Goal: Information Seeking & Learning: Learn about a topic

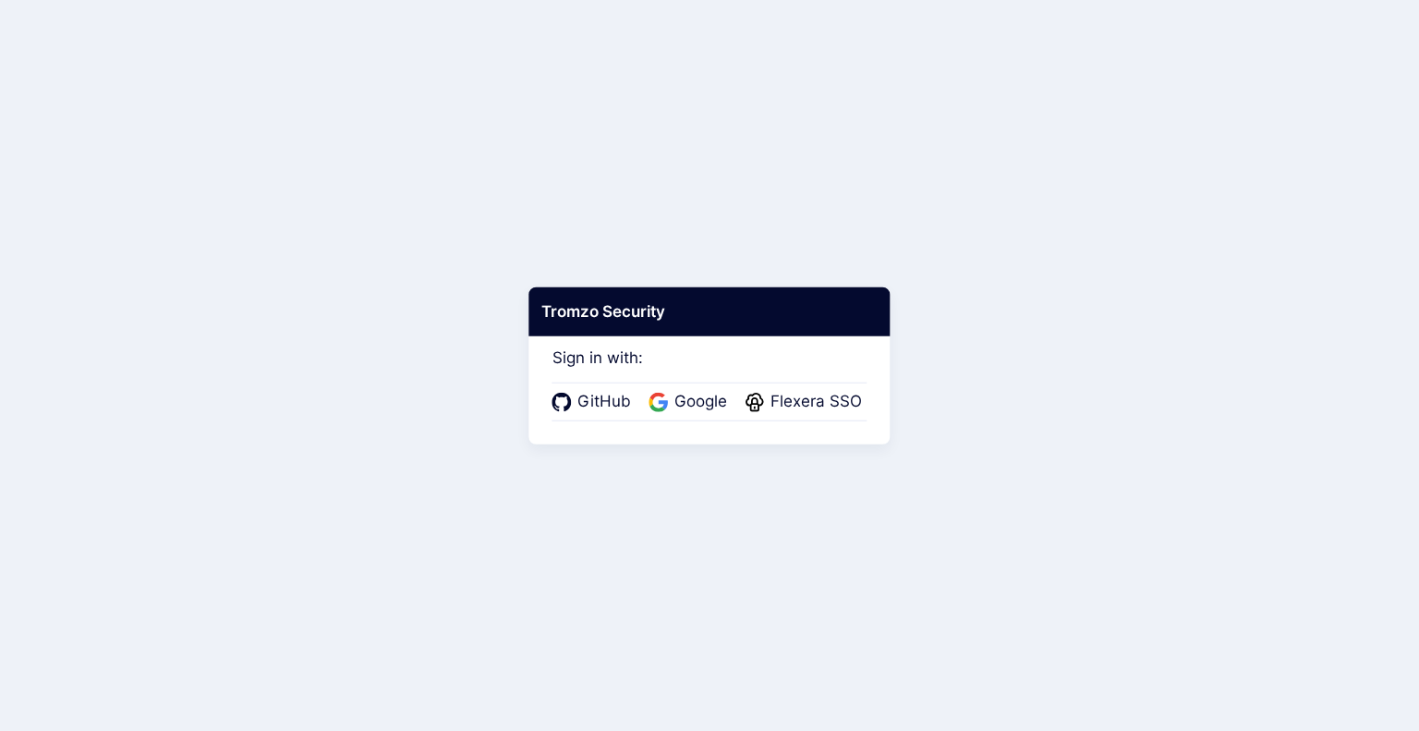
click at [820, 414] on div "GitHub Google Flexera SSO" at bounding box center [709, 401] width 315 height 39
click at [820, 410] on span "Flexera SSO" at bounding box center [816, 402] width 103 height 24
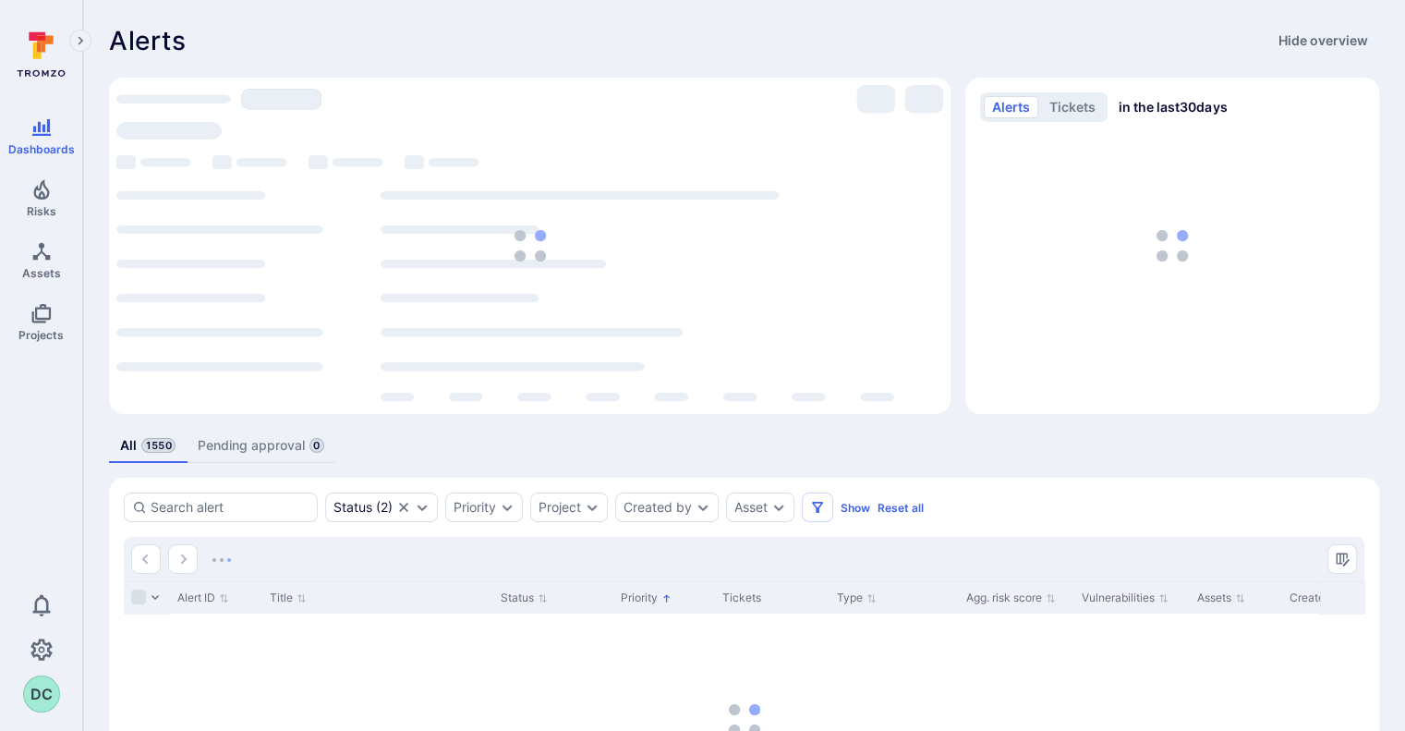
click at [764, 296] on div "loading spinner" at bounding box center [529, 245] width 827 height 321
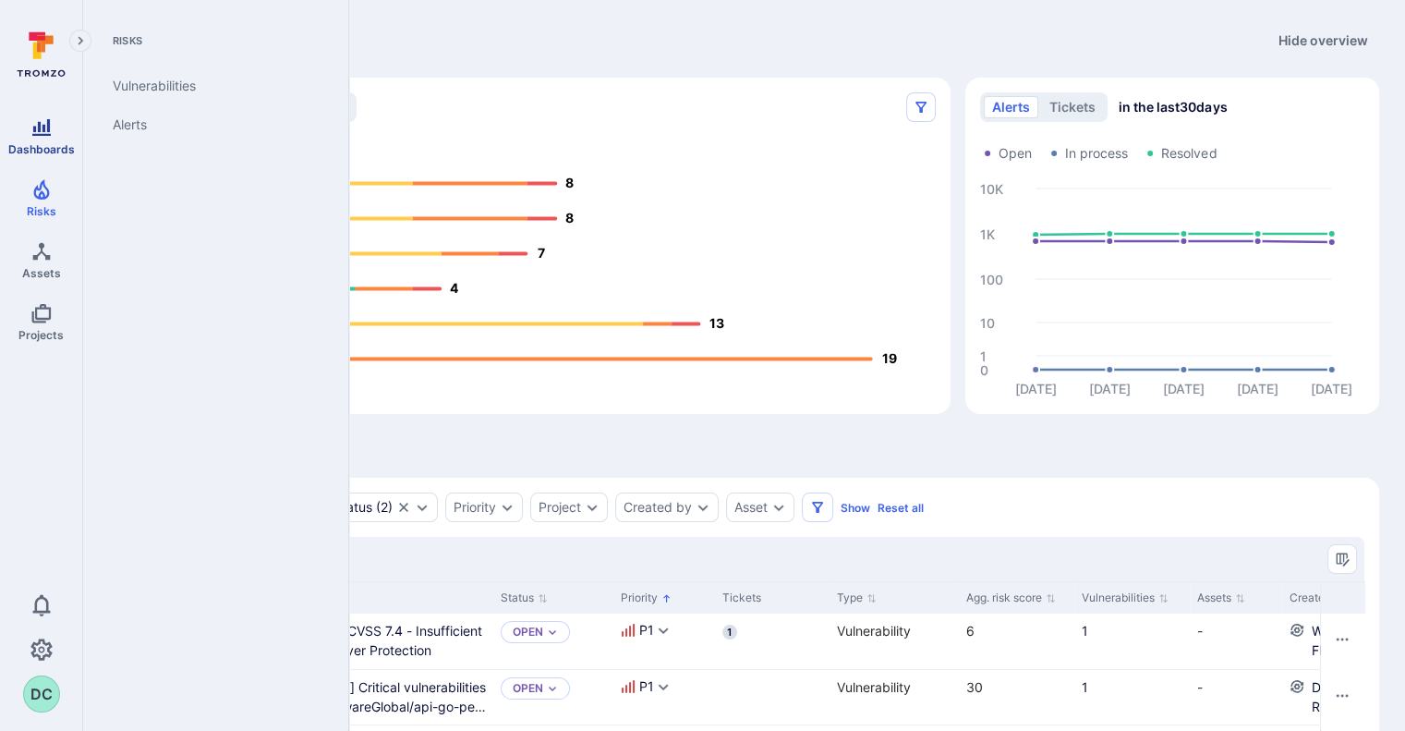
click at [42, 153] on span "Dashboards" at bounding box center [41, 149] width 66 height 14
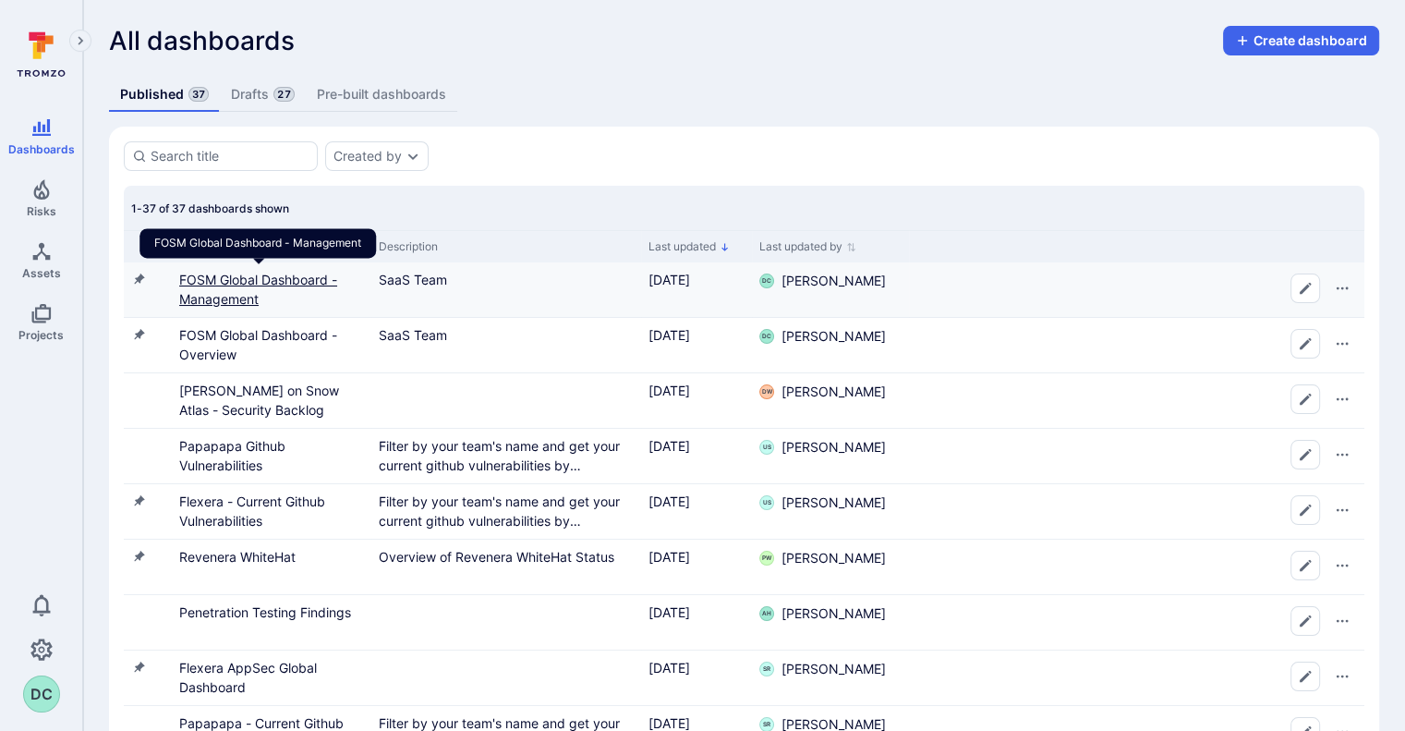
click at [233, 293] on link "FOSM Global Dashboard - Management" at bounding box center [258, 289] width 158 height 35
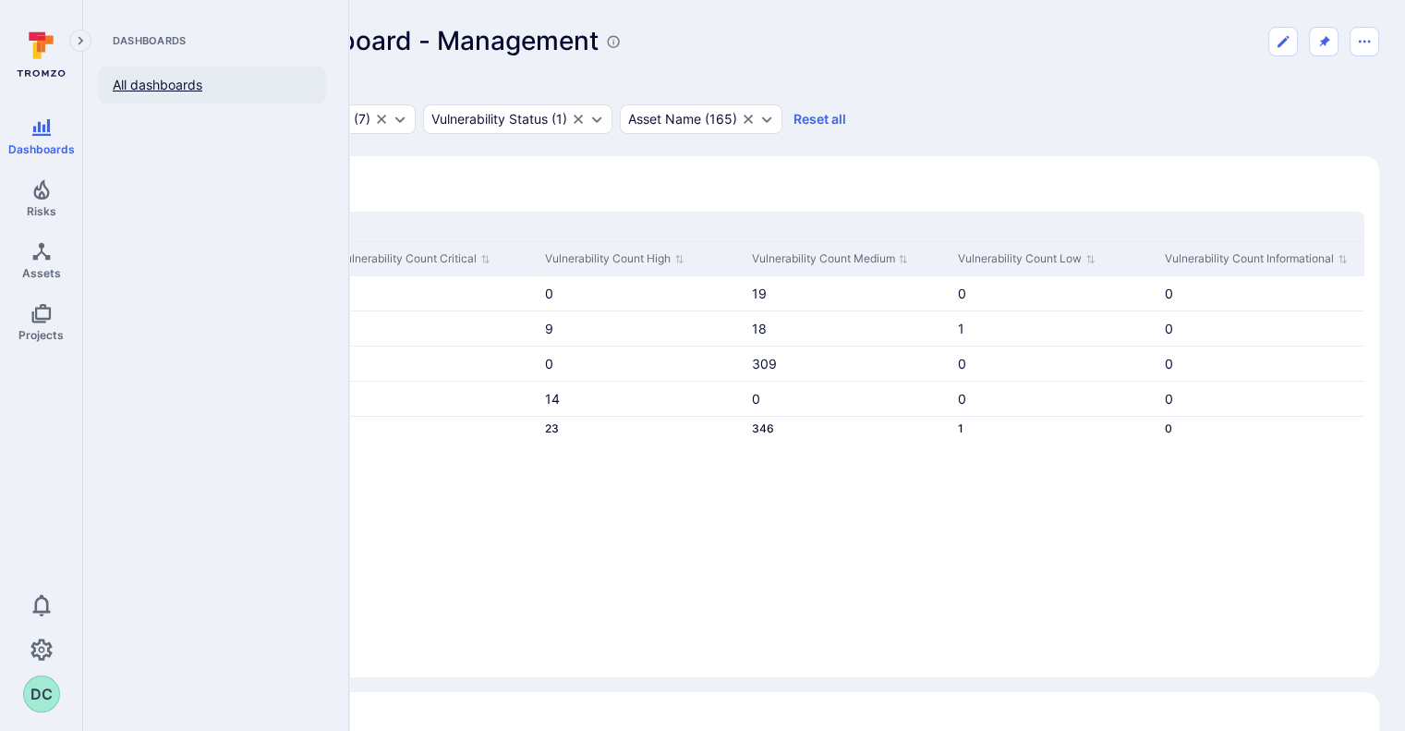
click at [137, 76] on link "All dashboards" at bounding box center [212, 84] width 228 height 37
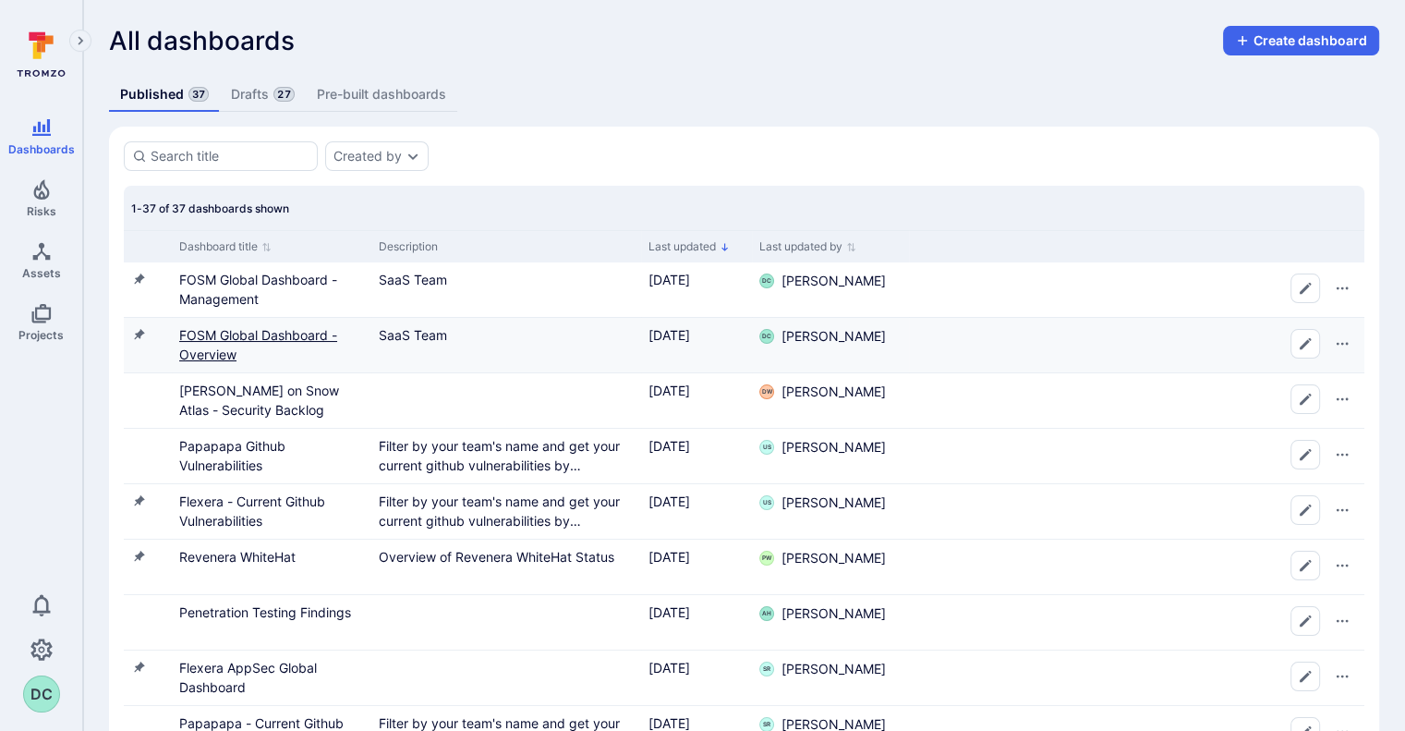
click at [211, 327] on link "FOSM Global Dashboard - Overview" at bounding box center [258, 344] width 158 height 35
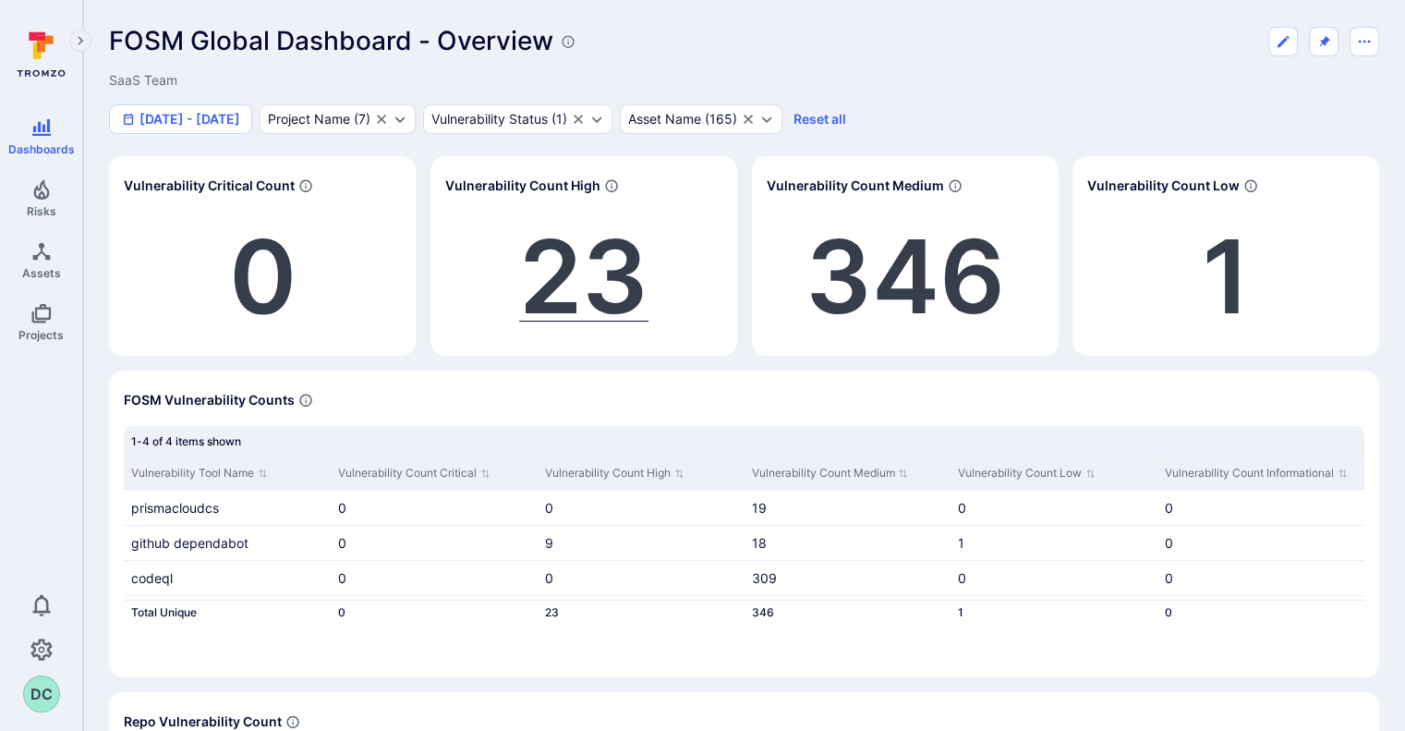
click at [559, 304] on span "23" at bounding box center [583, 276] width 129 height 124
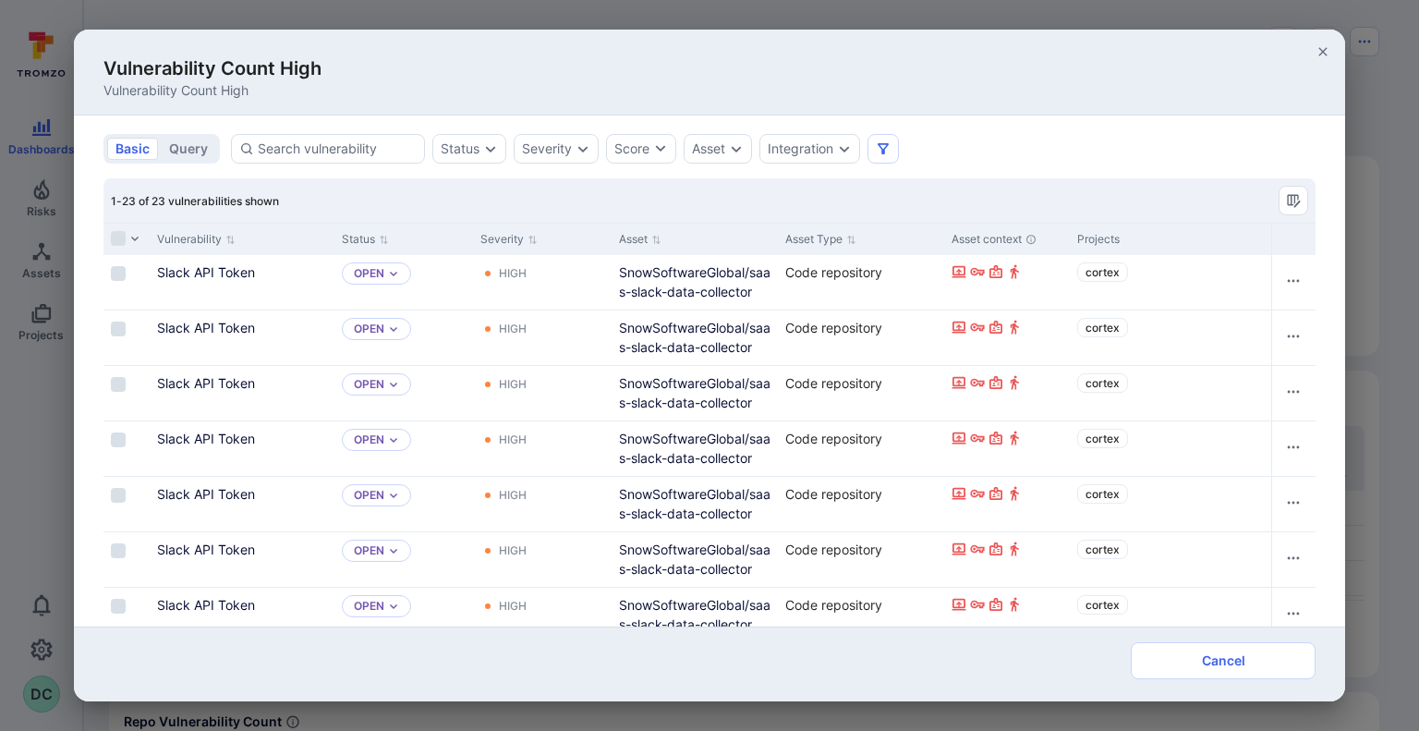
click at [559, 304] on div "High" at bounding box center [542, 282] width 139 height 54
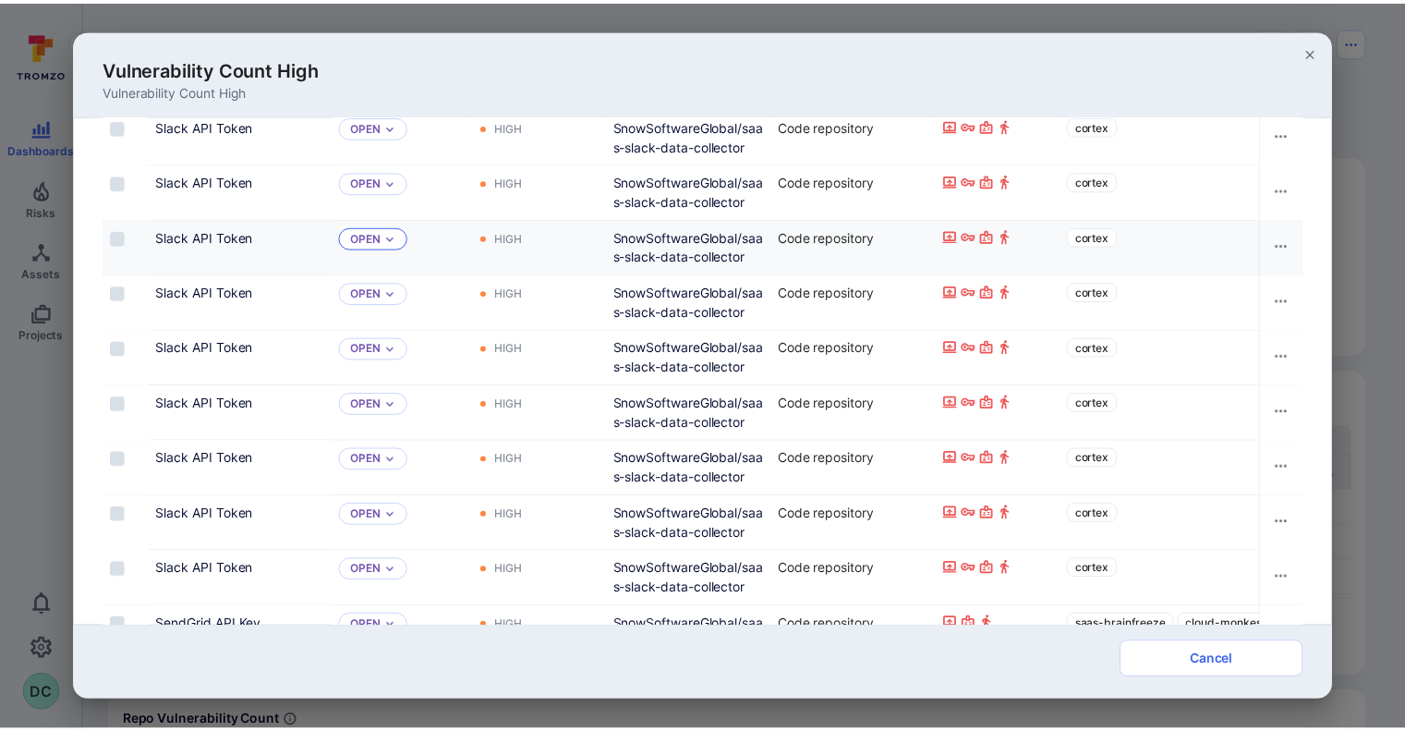
scroll to position [205, 0]
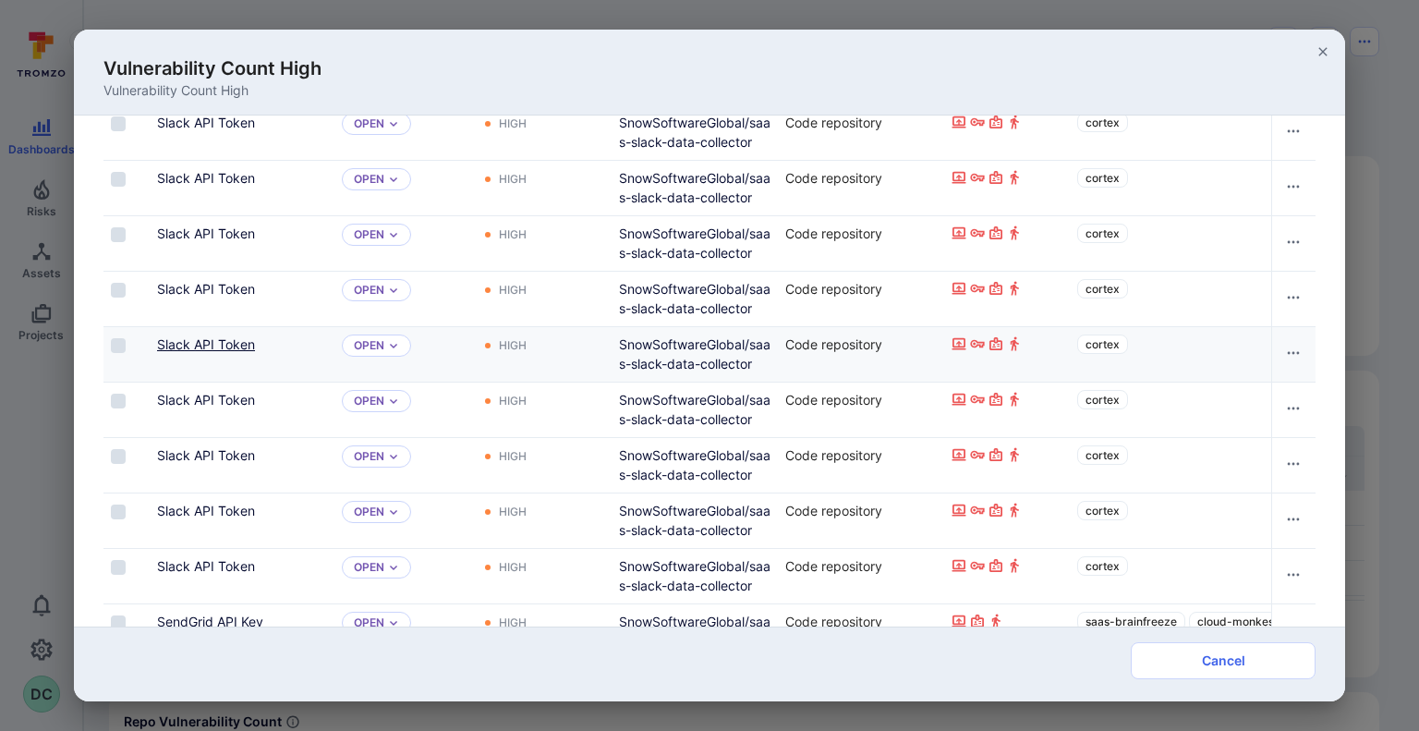
click at [219, 337] on link "Slack API Token" at bounding box center [206, 344] width 98 height 16
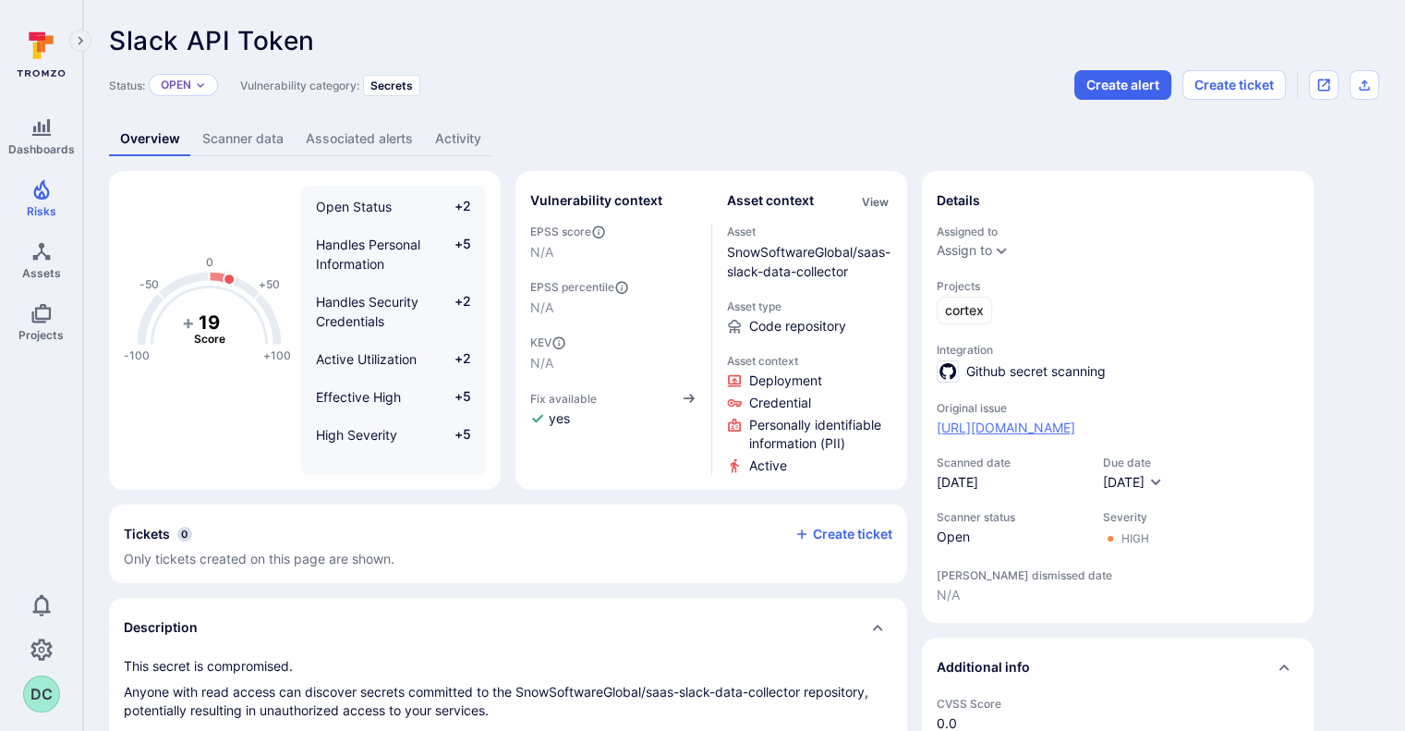
click at [1019, 437] on link "[URL][DOMAIN_NAME]" at bounding box center [1006, 427] width 139 height 18
